Goal: Transaction & Acquisition: Purchase product/service

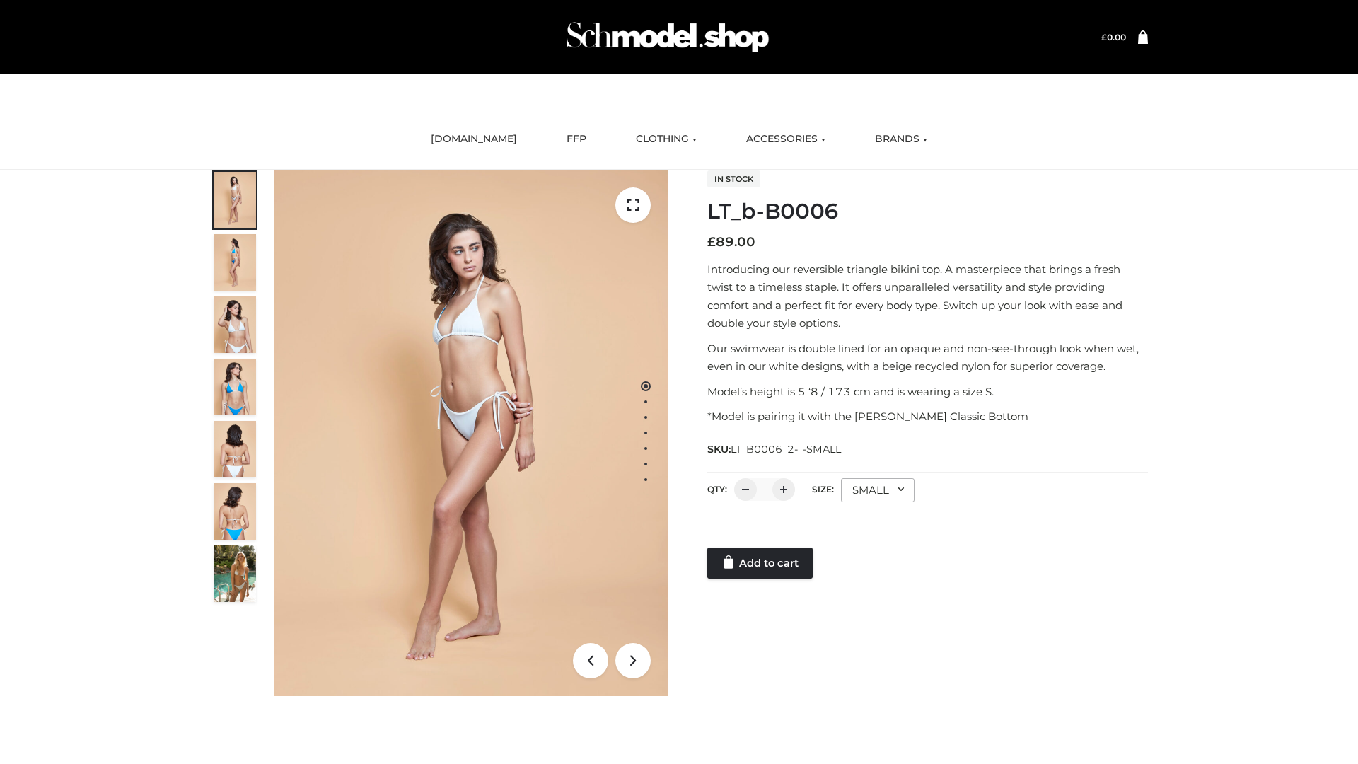
click at [761, 563] on link "Add to cart" at bounding box center [759, 563] width 105 height 31
